Goal: Information Seeking & Learning: Learn about a topic

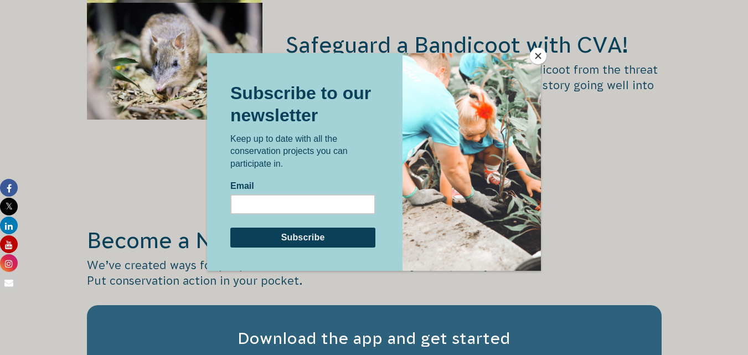
scroll to position [1681, 0]
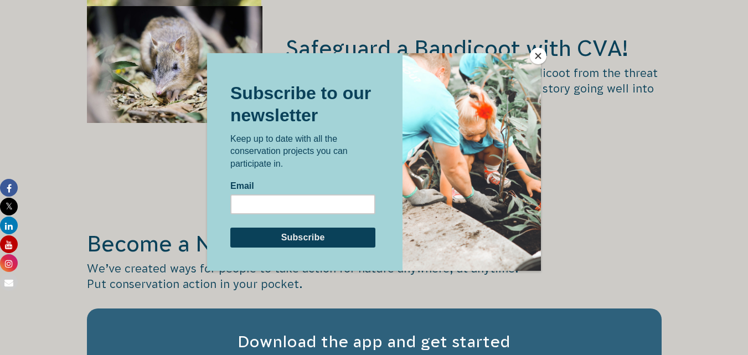
click at [538, 56] on button "Close" at bounding box center [538, 56] width 17 height 17
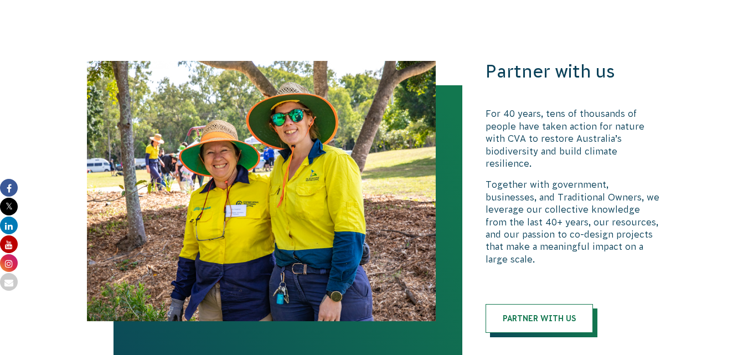
scroll to position [2395, 0]
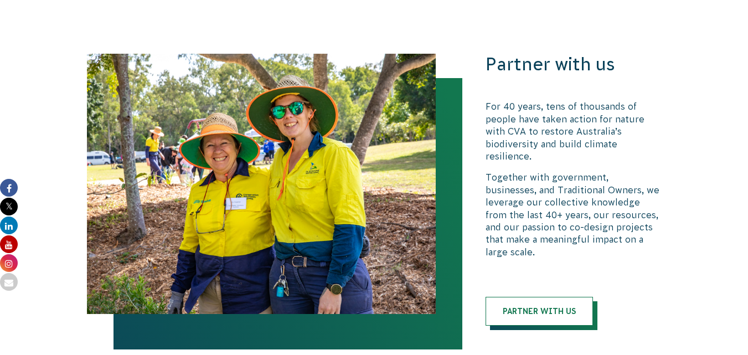
click at [699, 266] on section "Partner with us For 40 years, tens of thousands of people have taken action for…" at bounding box center [374, 203] width 748 height 432
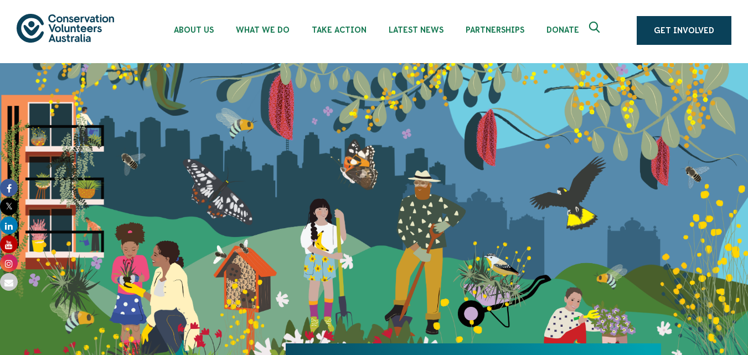
scroll to position [0, 0]
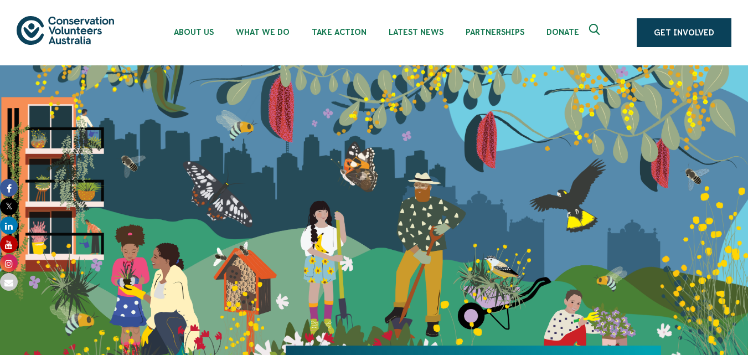
click at [594, 28] on icon "Expand search box" at bounding box center [596, 32] width 14 height 17
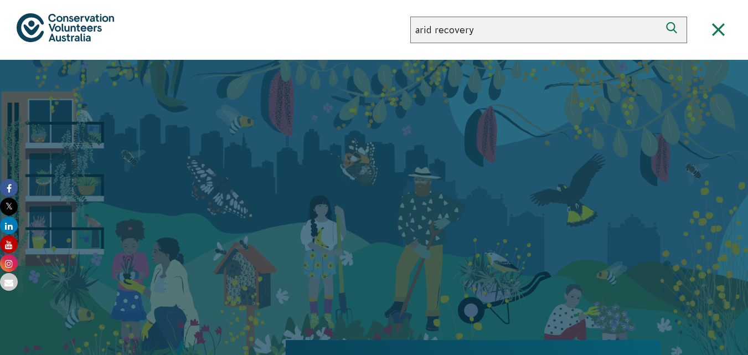
type input "arid recovery"
click at [660, 17] on button "Search" at bounding box center [673, 30] width 27 height 27
